Goal: Transaction & Acquisition: Obtain resource

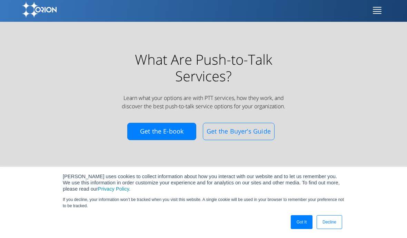
click at [300, 226] on link "Got It" at bounding box center [302, 222] width 22 height 14
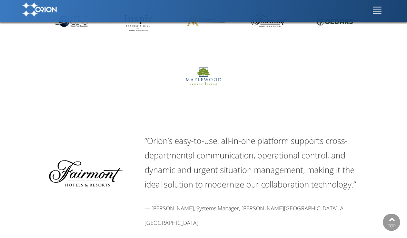
scroll to position [1928, 0]
click at [375, 12] on span at bounding box center [377, 11] width 9 height 1
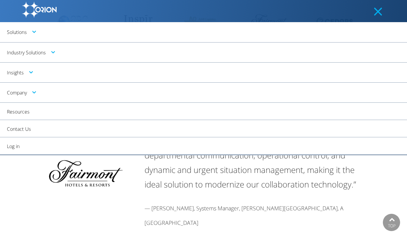
click at [34, 36] on link "Solutions" at bounding box center [203, 32] width 407 height 20
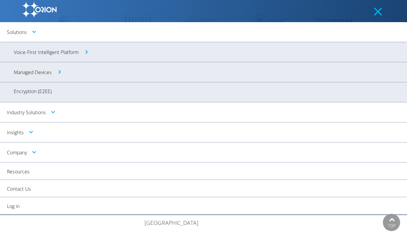
click at [81, 53] on link "Voice-First Intelligent Platform" at bounding box center [203, 52] width 407 height 20
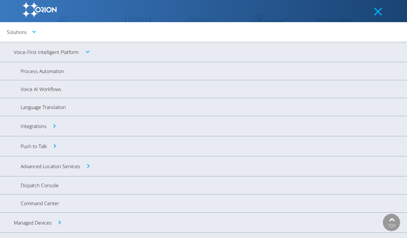
click at [51, 145] on link "Push to Talk" at bounding box center [203, 146] width 407 height 20
click at [66, 203] on link "Push-to-Talk Services" at bounding box center [203, 201] width 407 height 18
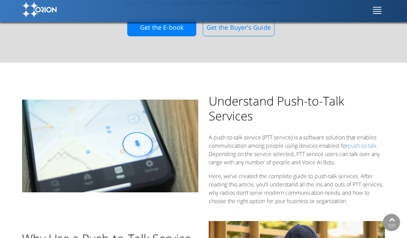
scroll to position [72, 0]
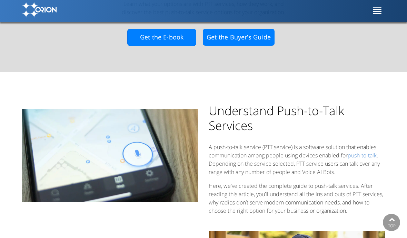
click at [236, 37] on link "Get the Buyer’s Guide" at bounding box center [239, 37] width 72 height 17
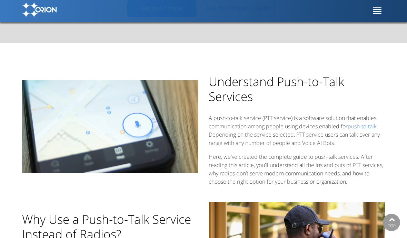
click at [378, 12] on span at bounding box center [377, 11] width 9 height 1
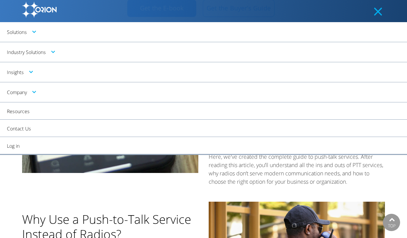
click at [36, 128] on link "Contact Us" at bounding box center [203, 128] width 407 height 18
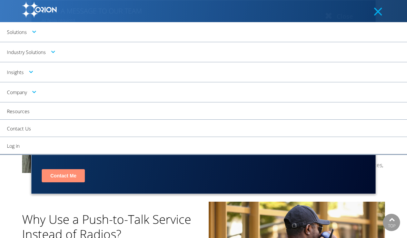
click at [57, 174] on input "Contact Me" at bounding box center [63, 175] width 43 height 13
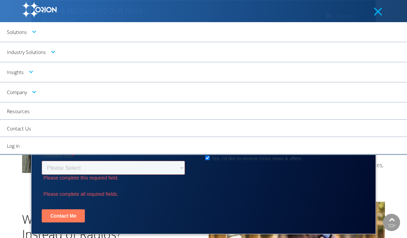
click at [382, 12] on button at bounding box center [379, 10] width 12 height 17
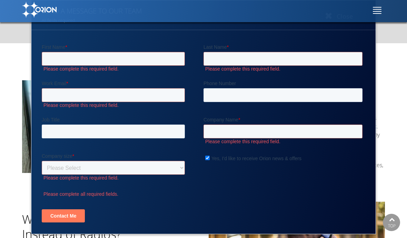
click at [81, 57] on input "First Name *" at bounding box center [113, 59] width 143 height 14
